Goal: Check status: Check status

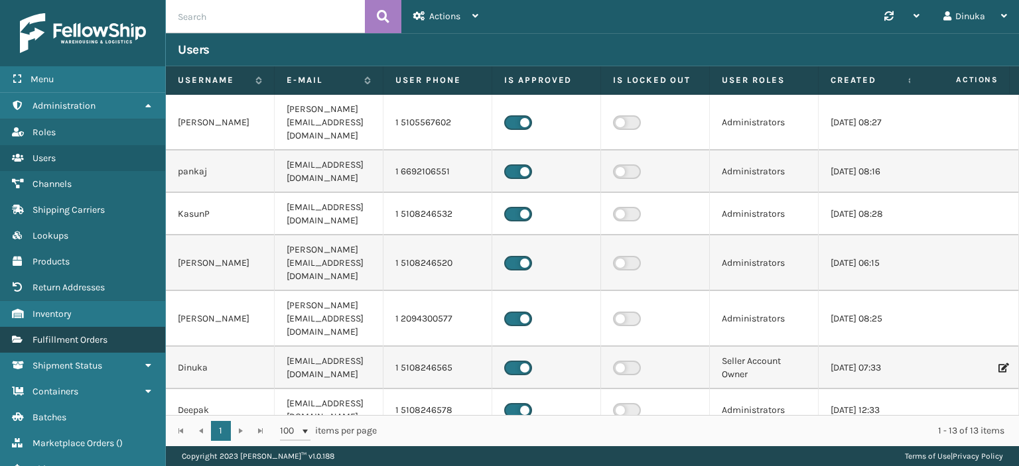
click at [111, 342] on link "Shipment Status Fulfillment Orders" at bounding box center [82, 340] width 165 height 26
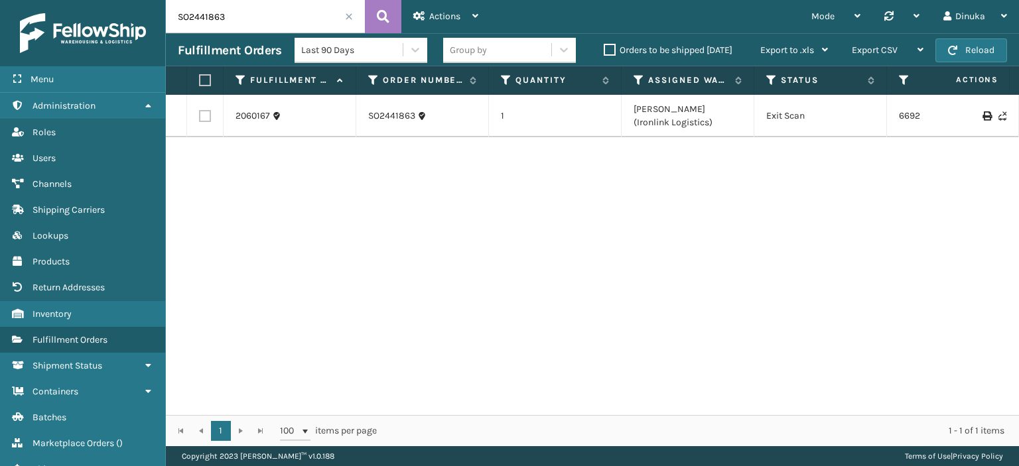
click at [198, 23] on input "SO2441863" at bounding box center [265, 16] width 199 height 33
paste input "2225"
type input "SO2442225"
click at [383, 15] on icon at bounding box center [383, 17] width 13 height 20
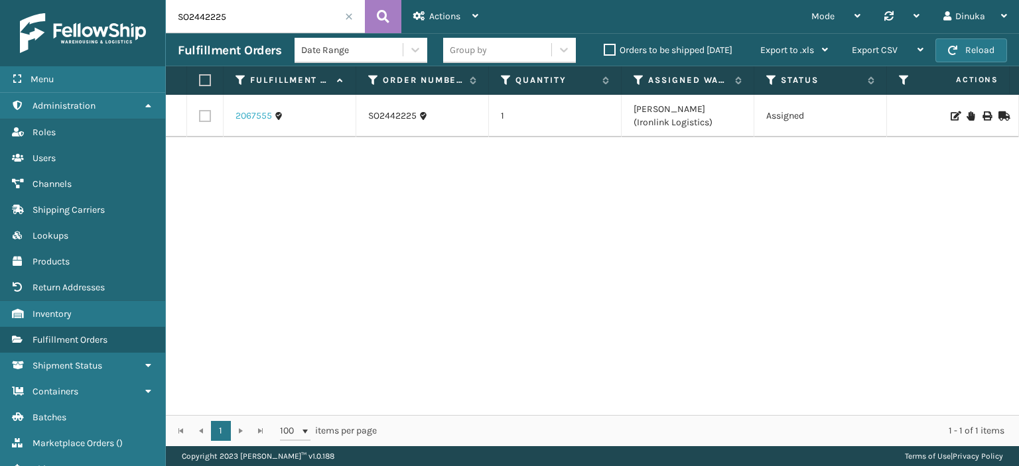
click at [265, 113] on link "2067555" at bounding box center [253, 115] width 36 height 13
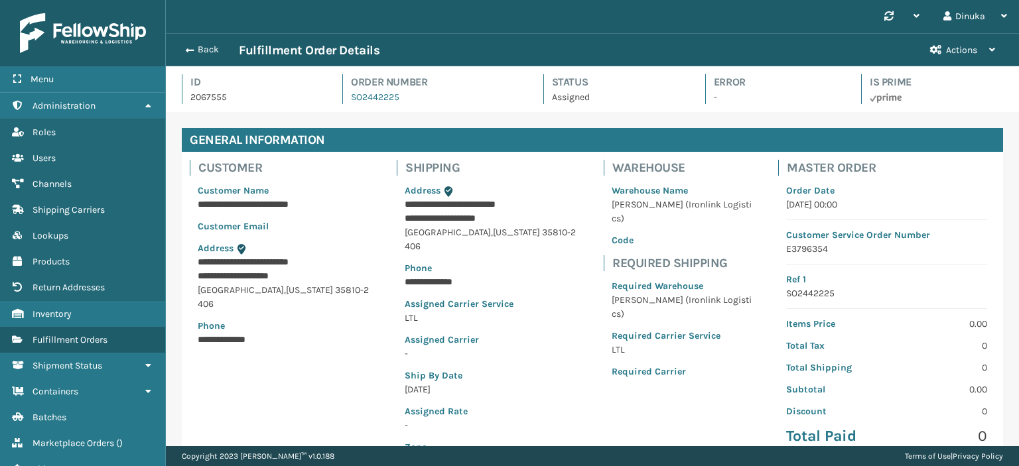
scroll to position [32, 852]
click at [193, 50] on button "Back" at bounding box center [208, 50] width 61 height 12
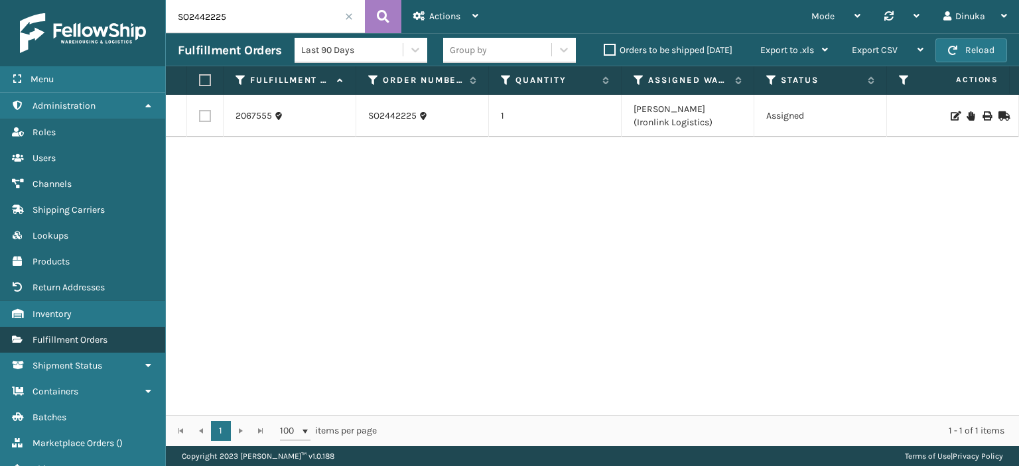
click at [87, 336] on span "Fulfillment Orders" at bounding box center [69, 339] width 75 height 11
click at [188, 15] on input "SO2442225" at bounding box center [265, 16] width 199 height 33
paste input "416"
type input "SO2442416"
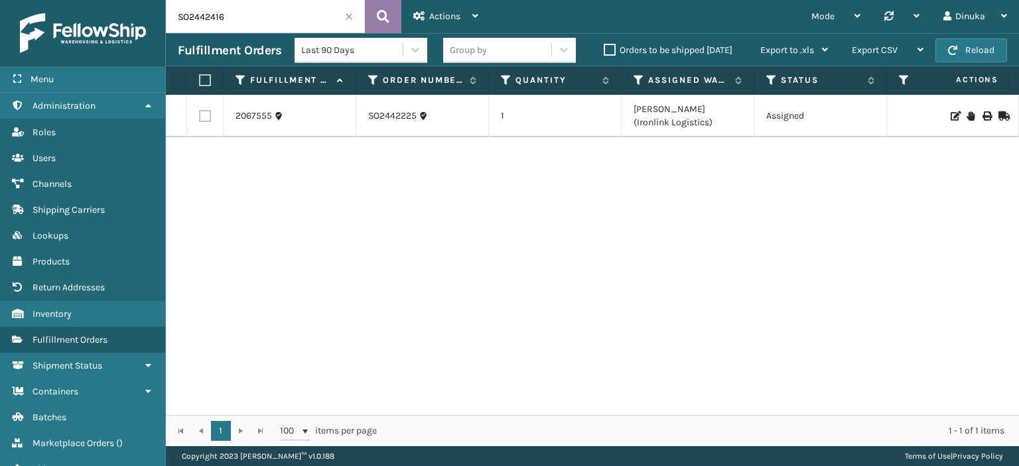
click at [373, 17] on button at bounding box center [383, 16] width 36 height 33
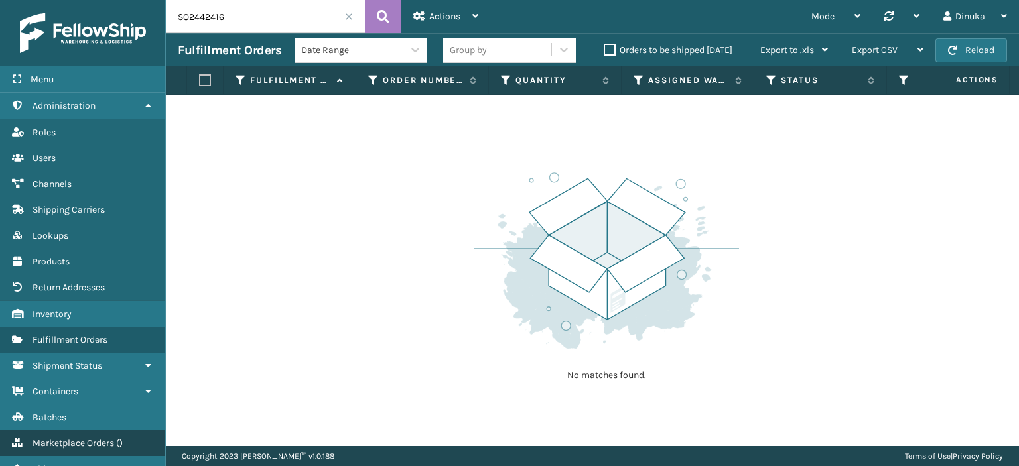
click at [110, 442] on span "Marketplace Orders" at bounding box center [73, 443] width 82 height 11
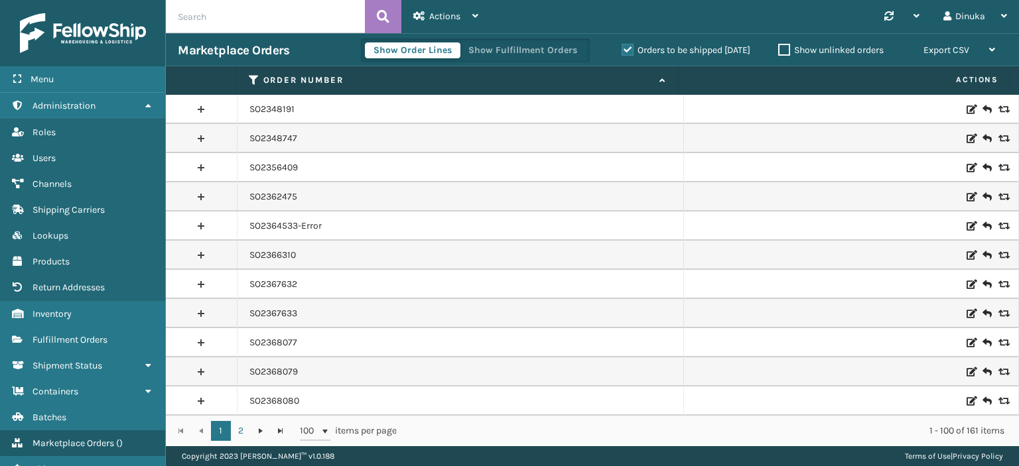
click at [230, 19] on input "text" at bounding box center [265, 16] width 199 height 33
paste input "SO2442416"
type input "SO2442416"
click at [621, 50] on label "Orders to be shipped [DATE]" at bounding box center [685, 49] width 129 height 11
click at [621, 50] on input "Orders to be shipped [DATE]" at bounding box center [621, 46] width 1 height 9
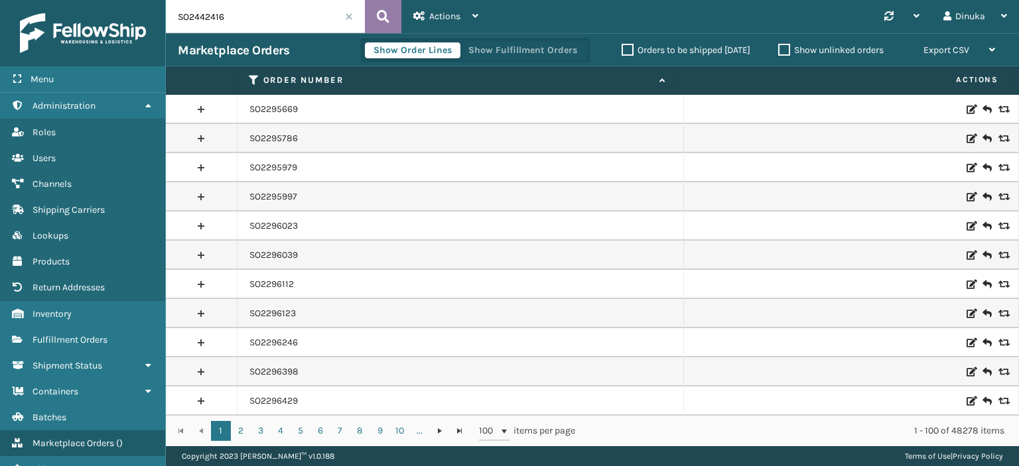
click at [385, 21] on icon at bounding box center [383, 17] width 13 height 20
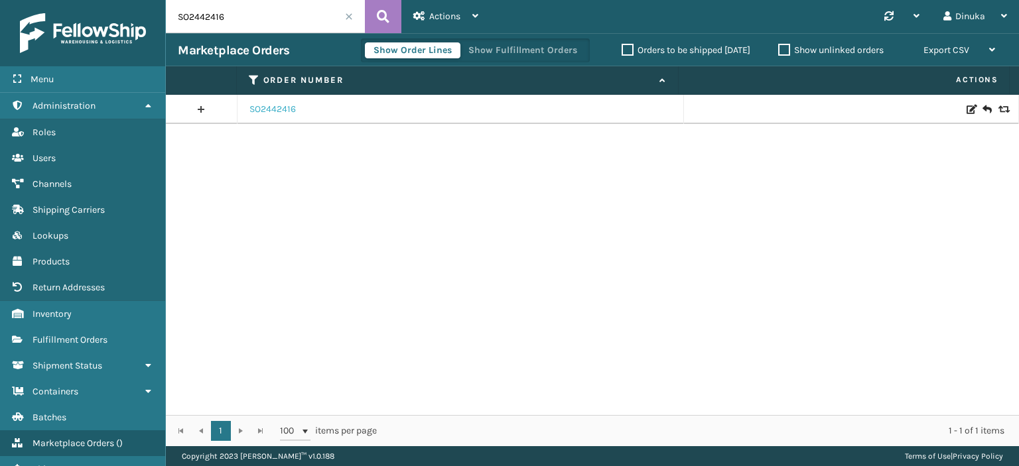
click at [278, 111] on link "SO2442416" at bounding box center [272, 109] width 46 height 13
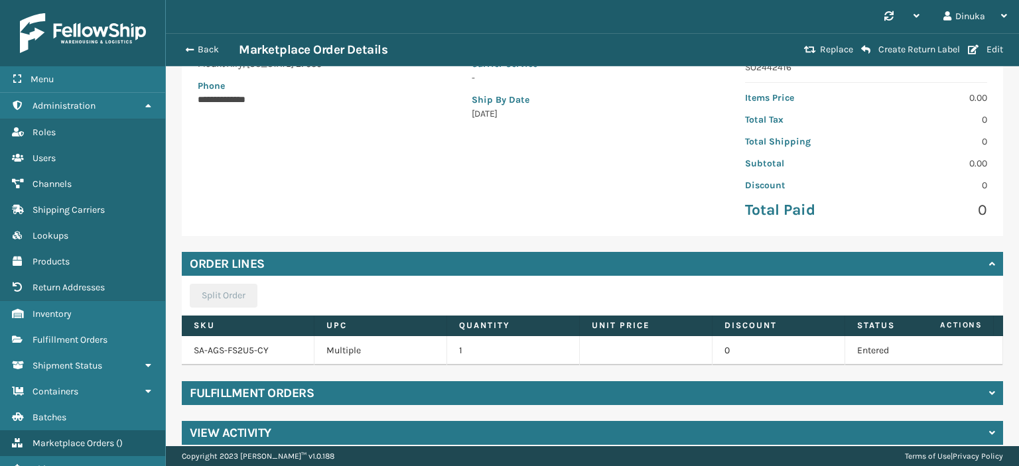
scroll to position [249, 0]
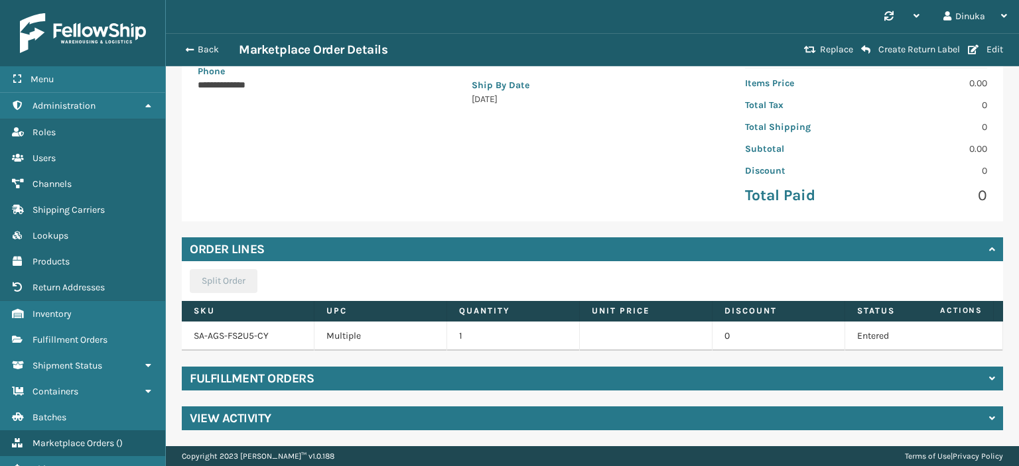
click at [220, 416] on h4 "View Activity" at bounding box center [231, 418] width 82 height 16
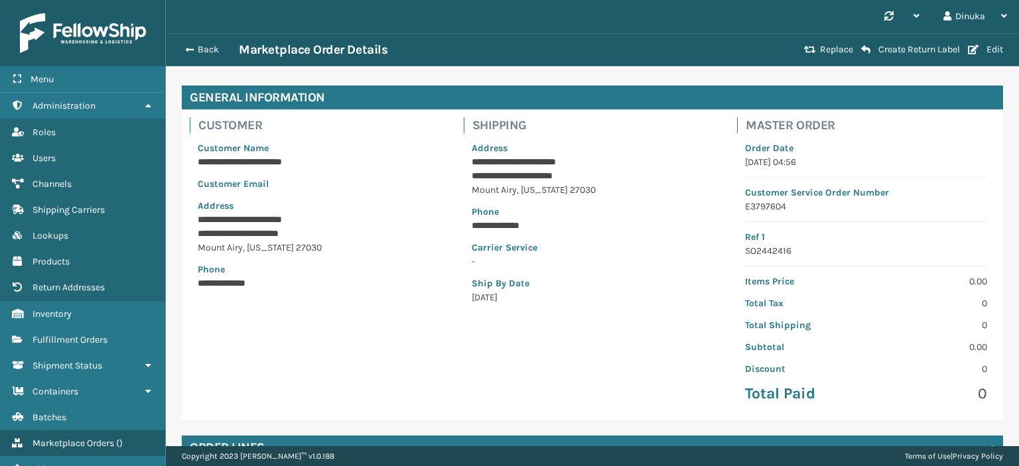
scroll to position [66, 0]
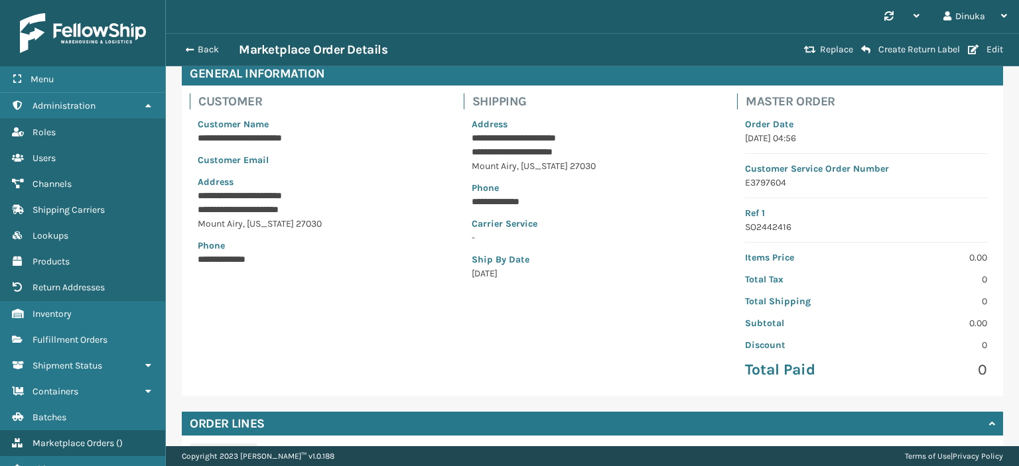
drag, startPoint x: 528, startPoint y: 275, endPoint x: 467, endPoint y: 275, distance: 61.0
click at [471, 275] on p "[DATE]" at bounding box center [592, 274] width 242 height 14
click at [558, 286] on div "**********" at bounding box center [593, 198] width 258 height 179
drag, startPoint x: 461, startPoint y: 273, endPoint x: 519, endPoint y: 273, distance: 58.4
click at [519, 273] on div "**********" at bounding box center [593, 198] width 258 height 179
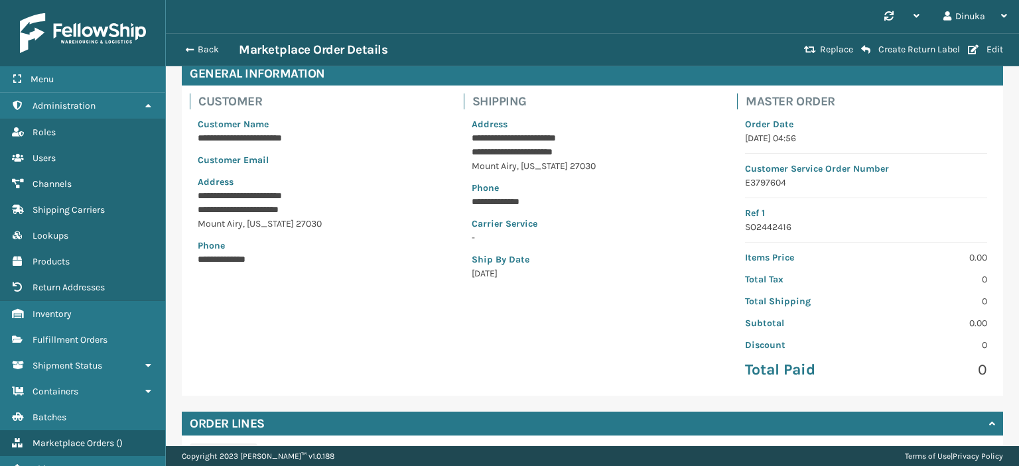
click at [525, 275] on p "[DATE]" at bounding box center [592, 274] width 242 height 14
drag, startPoint x: 516, startPoint y: 275, endPoint x: 459, endPoint y: 275, distance: 57.0
click at [459, 275] on div "**********" at bounding box center [593, 241] width 274 height 294
click at [525, 280] on p "[DATE]" at bounding box center [592, 274] width 242 height 14
drag, startPoint x: 519, startPoint y: 273, endPoint x: 456, endPoint y: 273, distance: 62.3
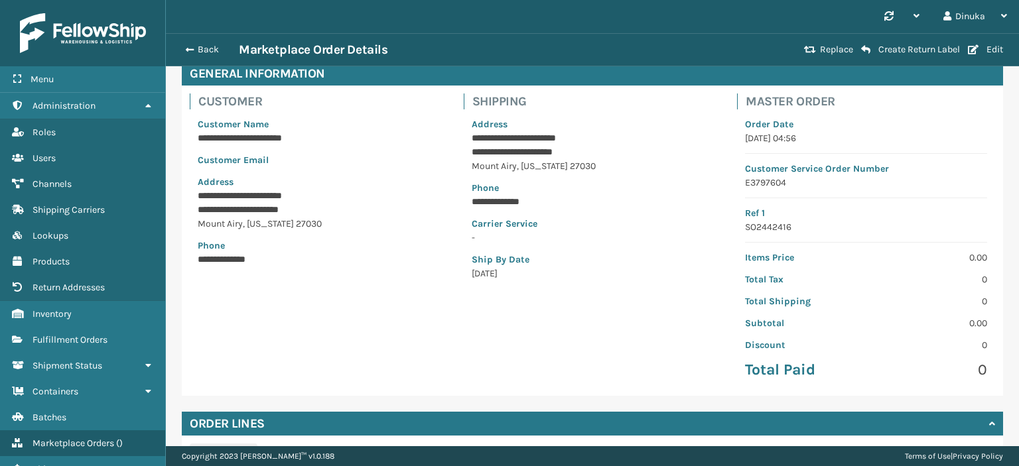
click at [456, 273] on div "**********" at bounding box center [593, 241] width 274 height 294
click at [533, 284] on div "**********" at bounding box center [593, 198] width 258 height 179
click at [83, 335] on span "Fulfillment Orders" at bounding box center [69, 339] width 75 height 11
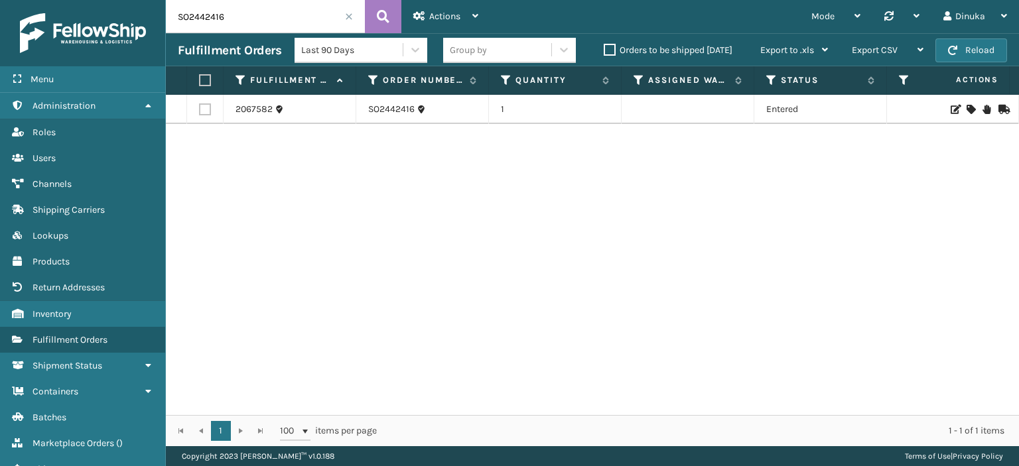
click at [210, 19] on input "SO2442416" at bounding box center [265, 16] width 199 height 33
click at [384, 18] on icon at bounding box center [383, 17] width 13 height 20
click at [247, 111] on link "2067582" at bounding box center [253, 109] width 37 height 13
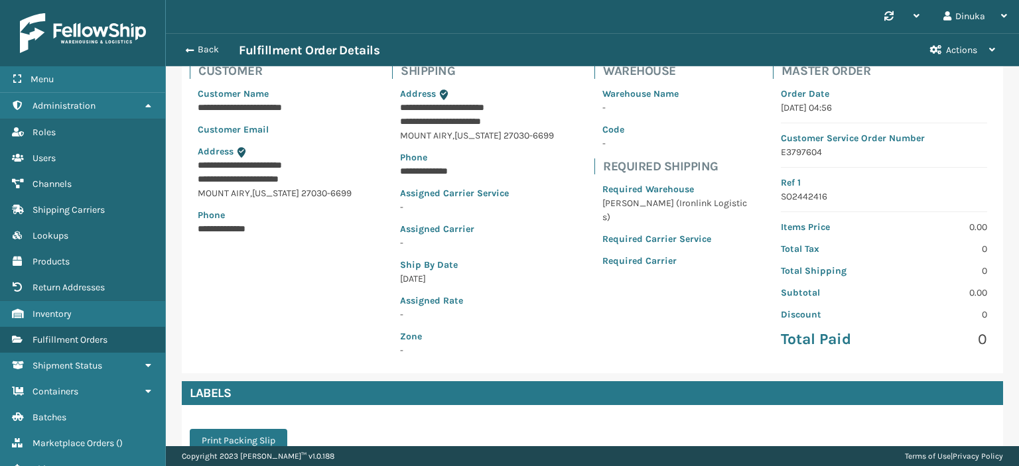
scroll to position [66, 0]
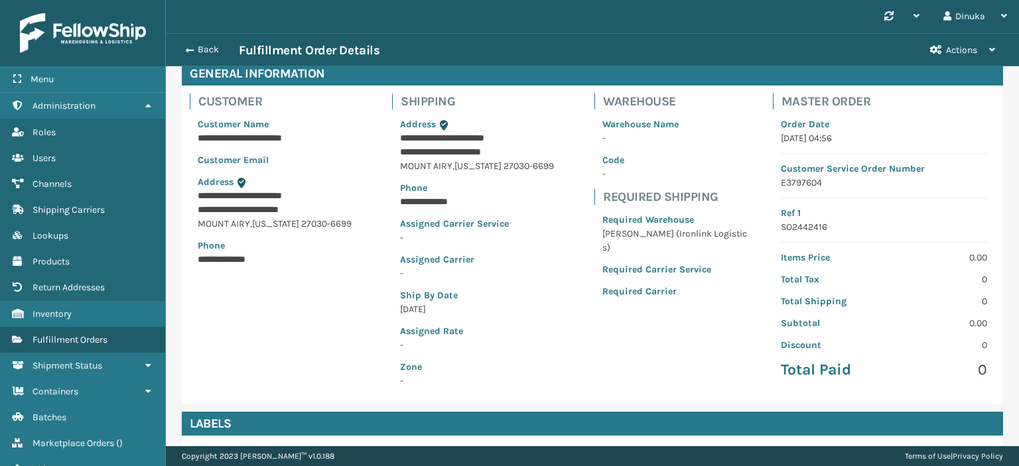
drag, startPoint x: 403, startPoint y: 311, endPoint x: 465, endPoint y: 310, distance: 61.7
click at [465, 310] on div "**********" at bounding box center [485, 252] width 186 height 286
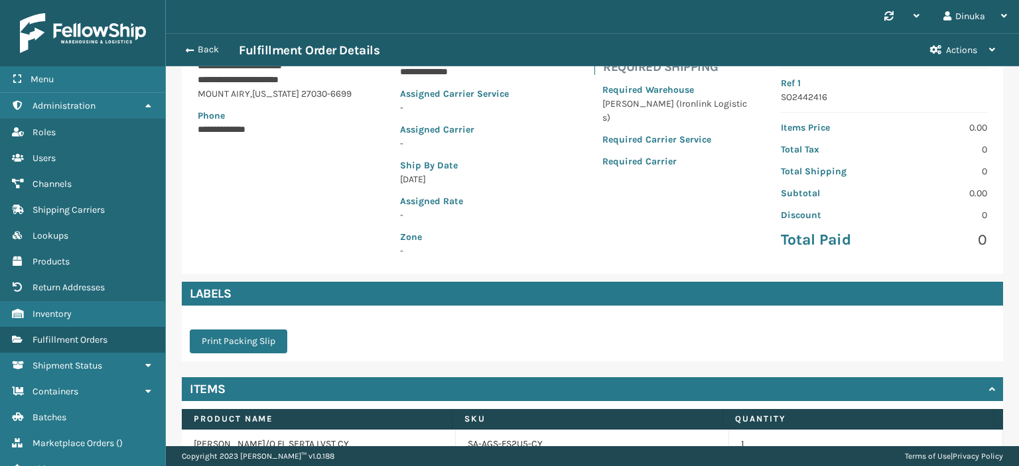
scroll to position [264, 0]
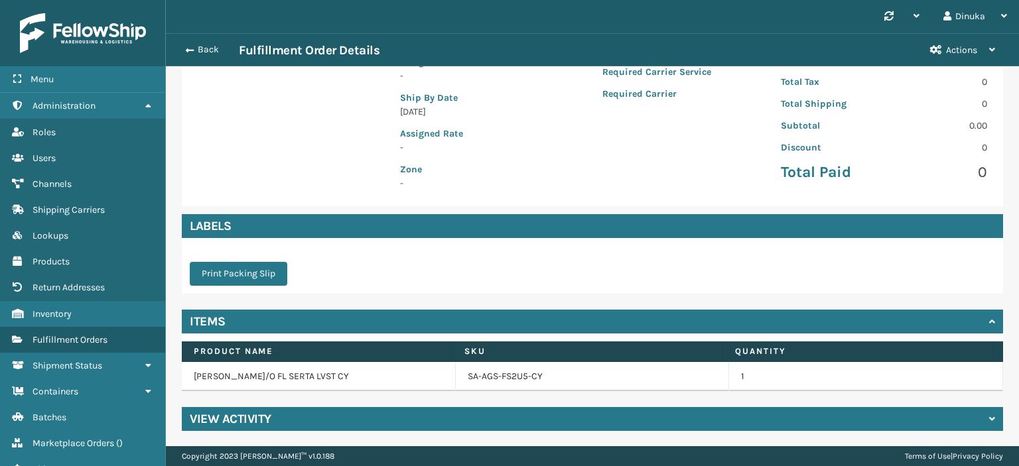
click at [221, 420] on h4 "View Activity" at bounding box center [231, 419] width 82 height 16
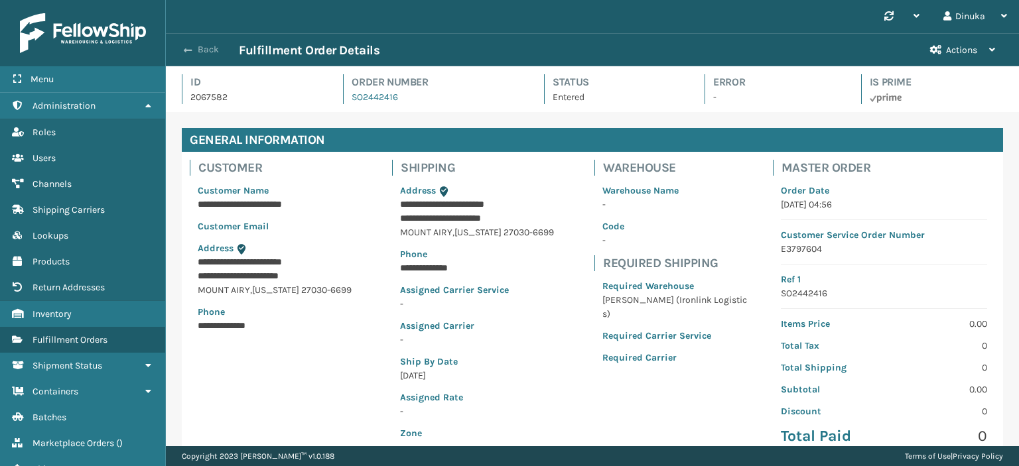
click at [199, 52] on button "Back" at bounding box center [208, 50] width 61 height 12
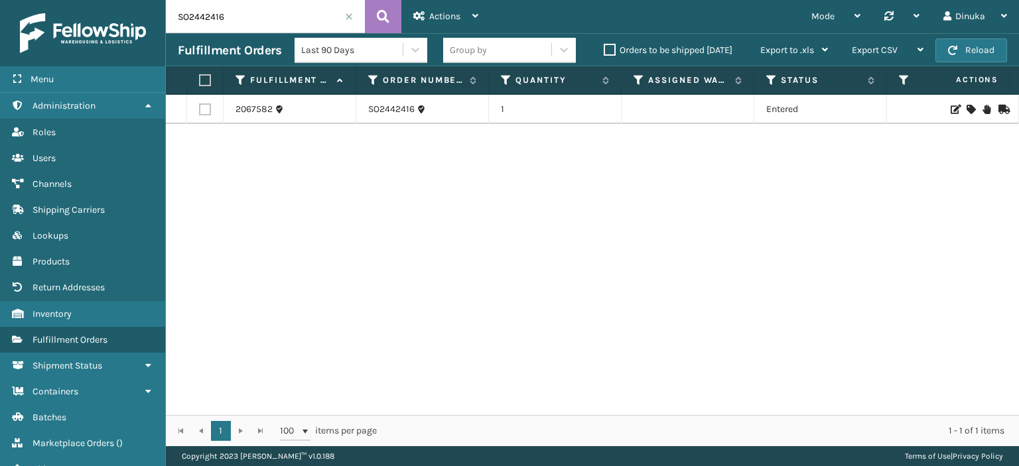
click at [260, 19] on input "SO2442416" at bounding box center [265, 16] width 199 height 33
paste input "225"
type input "SO2442225"
click at [389, 18] on button at bounding box center [383, 16] width 36 height 33
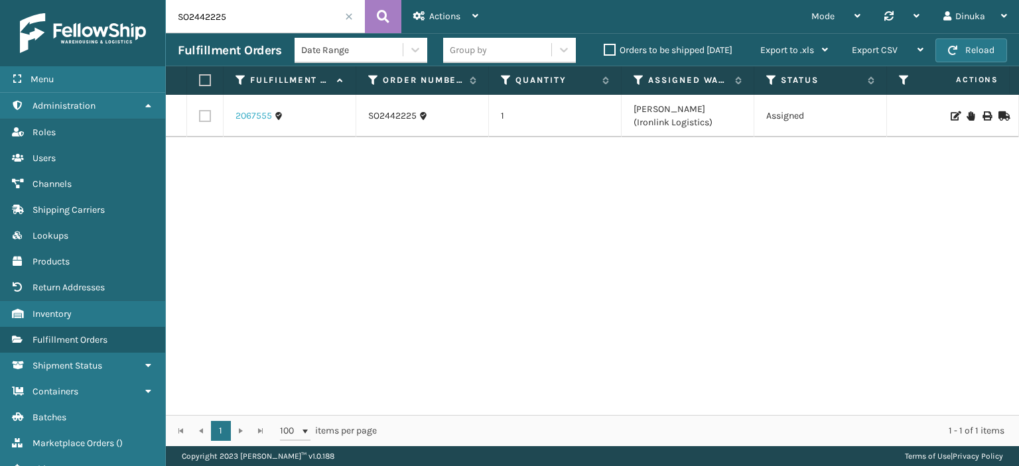
click at [265, 115] on link "2067555" at bounding box center [253, 115] width 36 height 13
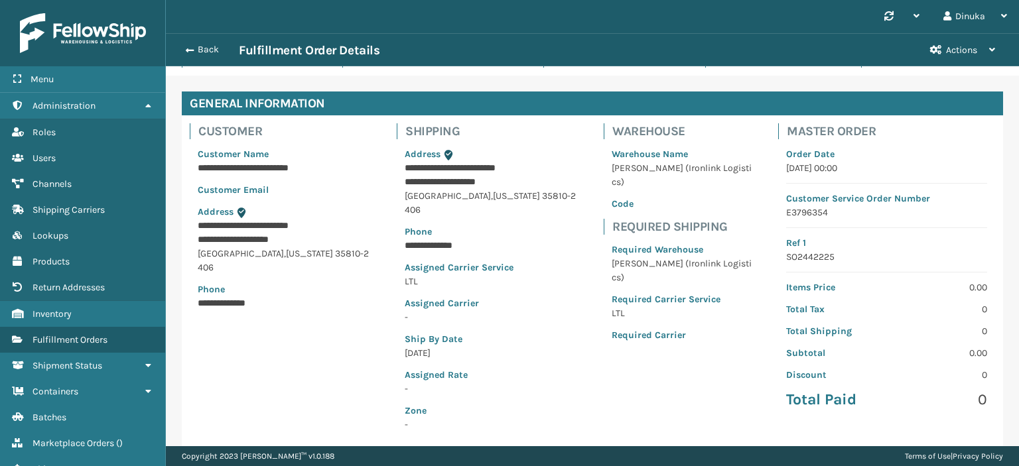
scroll to position [66, 0]
